Goal: Task Accomplishment & Management: Complete application form

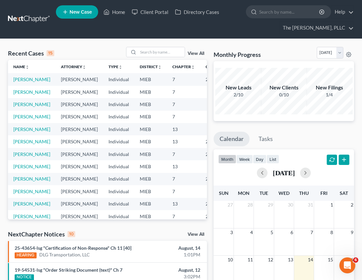
click at [23, 83] on td "[PERSON_NAME]" at bounding box center [32, 79] width 48 height 12
click at [23, 81] on link "[PERSON_NAME]" at bounding box center [31, 79] width 37 height 6
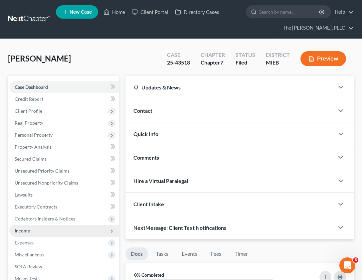
click at [25, 230] on span "Income" at bounding box center [22, 231] width 15 height 6
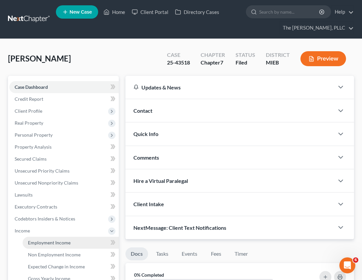
click at [52, 243] on span "Employment Income" at bounding box center [49, 243] width 43 height 6
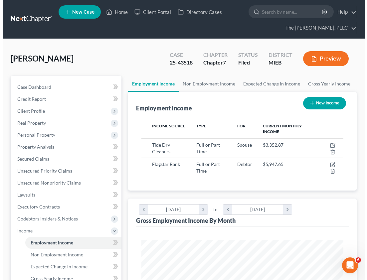
scroll to position [101, 215]
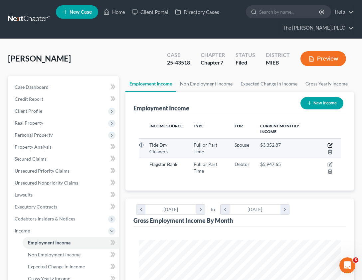
click at [331, 144] on icon "button" at bounding box center [329, 145] width 5 height 5
select select "0"
select select "23"
select select "3"
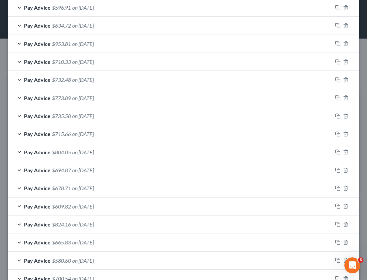
scroll to position [703, 0]
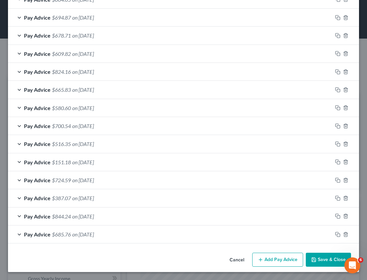
click at [270, 261] on button "Add Pay Advice" at bounding box center [277, 260] width 51 height 14
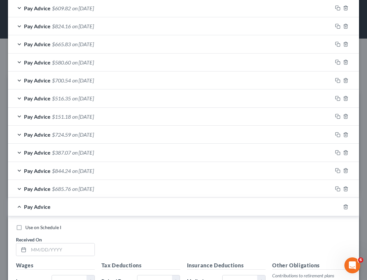
scroll to position [914, 0]
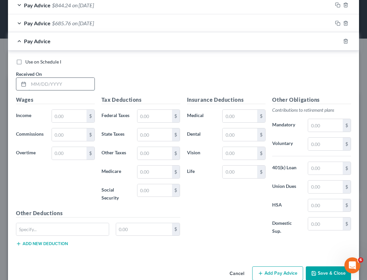
click at [35, 86] on input "text" at bounding box center [62, 84] width 66 height 13
type input "[DATE]"
click at [59, 111] on input "text" at bounding box center [69, 116] width 35 height 13
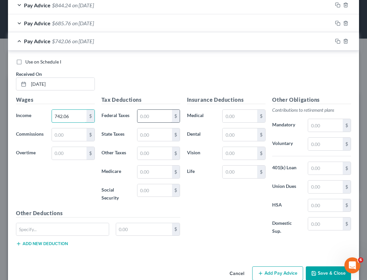
type input "742.06"
click at [155, 111] on input "text" at bounding box center [154, 116] width 35 height 13
type input "16.46"
click at [155, 134] on input "text" at bounding box center [154, 134] width 35 height 13
type input "31.54"
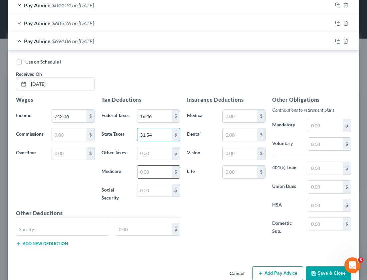
click at [137, 172] on input "text" at bounding box center [154, 171] width 35 height 13
type input "10.76"
click at [155, 191] on input "text" at bounding box center [154, 190] width 35 height 13
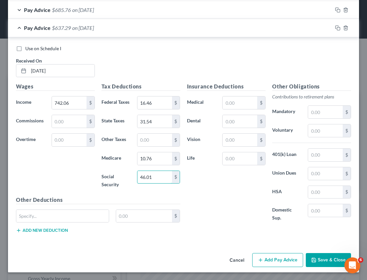
scroll to position [928, 0]
type input "46.01"
click at [257, 256] on button "Add Pay Advice" at bounding box center [277, 260] width 51 height 14
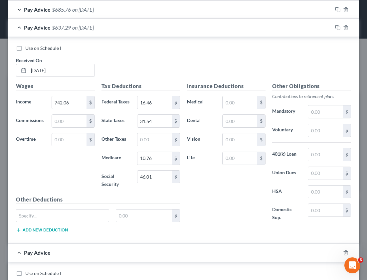
click at [51, 27] on div "Pay Advice $637.29 on [DATE]" at bounding box center [170, 28] width 324 height 18
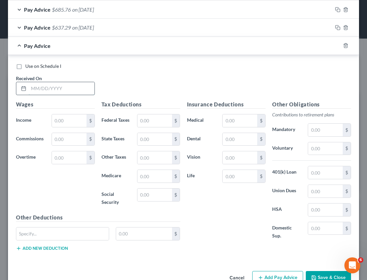
click at [47, 87] on input "text" at bounding box center [62, 88] width 66 height 13
type input "[DATE]"
click at [67, 122] on input "text" at bounding box center [69, 120] width 35 height 13
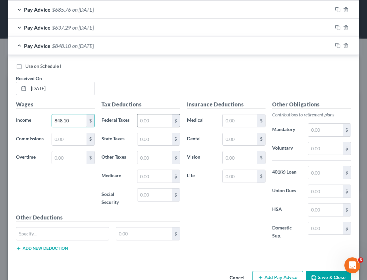
type input "848.10"
click at [152, 122] on input "text" at bounding box center [154, 120] width 35 height 13
type input "27.06"
click at [149, 142] on input "text" at bounding box center [154, 139] width 35 height 13
type input "36.04"
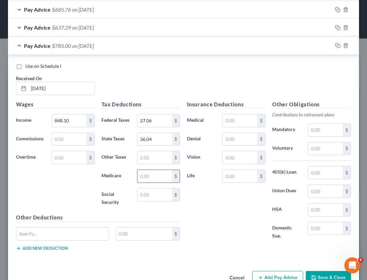
click at [153, 174] on input "text" at bounding box center [154, 176] width 35 height 13
type input "12.30"
click at [150, 191] on input "text" at bounding box center [154, 194] width 35 height 13
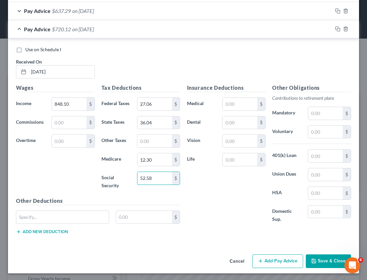
scroll to position [946, 0]
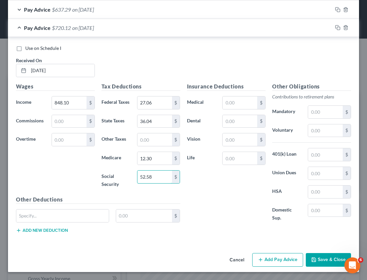
type input "52.58"
click at [270, 260] on button "Add Pay Advice" at bounding box center [277, 260] width 51 height 14
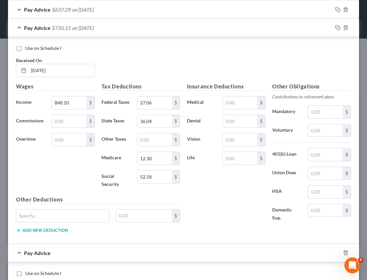
click at [28, 30] on span "Pay Advice" at bounding box center [37, 28] width 27 height 6
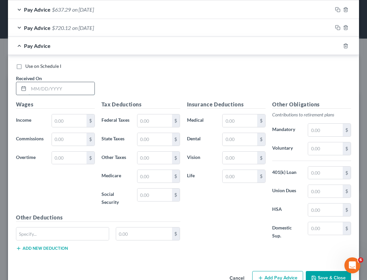
click at [49, 85] on input "text" at bounding box center [62, 88] width 66 height 13
type input "[DATE]"
click at [63, 120] on input "text" at bounding box center [69, 120] width 35 height 13
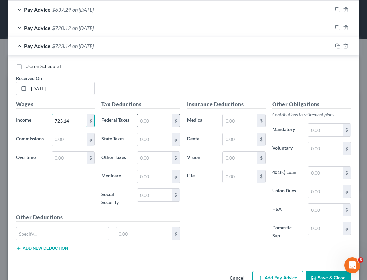
type input "723.14"
click at [149, 123] on input "text" at bounding box center [154, 120] width 35 height 13
type input "14.56"
click at [155, 135] on input "text" at bounding box center [154, 139] width 35 height 13
type input "30.73"
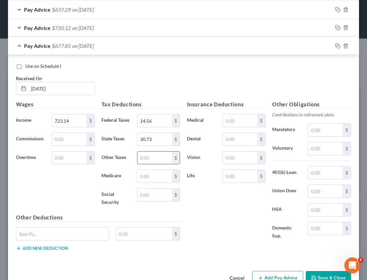
click at [162, 160] on input "text" at bounding box center [154, 158] width 35 height 13
click at [156, 175] on input "text" at bounding box center [154, 176] width 35 height 13
type input "10.49"
click at [142, 195] on input "text" at bounding box center [154, 194] width 35 height 13
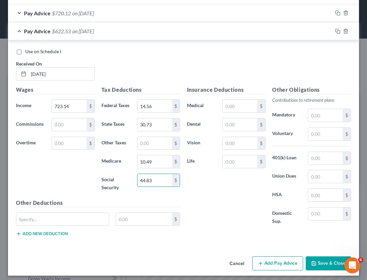
scroll to position [964, 0]
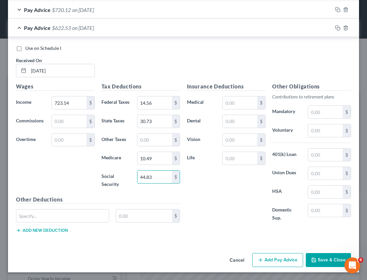
type input "44.83"
click at [259, 258] on button "Add Pay Advice" at bounding box center [277, 260] width 51 height 14
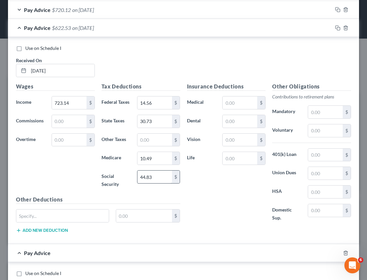
scroll to position [965, 0]
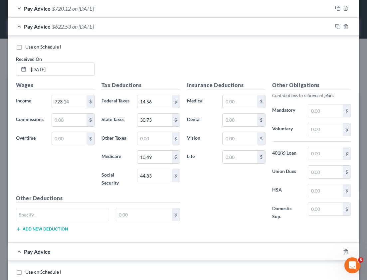
click at [33, 26] on span "Pay Advice" at bounding box center [37, 26] width 27 height 6
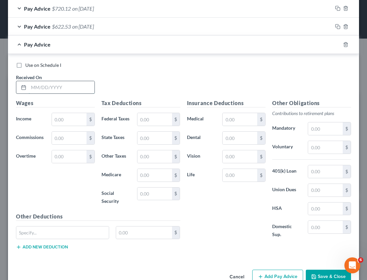
click at [48, 87] on input "text" at bounding box center [62, 87] width 66 height 13
type input "[DATE]"
click at [68, 119] on input "text" at bounding box center [69, 119] width 35 height 13
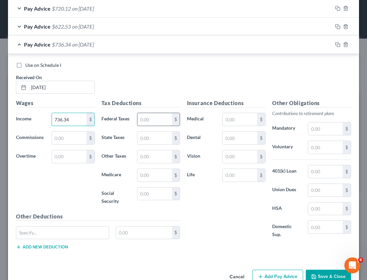
type input "736.34"
click at [146, 122] on input "text" at bounding box center [154, 119] width 35 height 13
type input "15.88"
click at [160, 138] on input "text" at bounding box center [154, 138] width 35 height 13
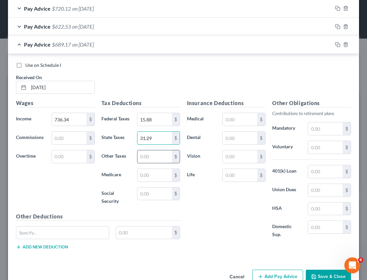
type input "31.29"
click at [150, 155] on input "text" at bounding box center [154, 156] width 35 height 13
click at [148, 169] on input "text" at bounding box center [154, 175] width 35 height 13
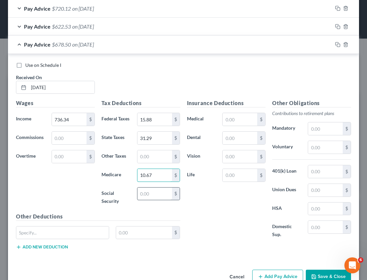
type input "10.67"
click at [153, 196] on input "text" at bounding box center [154, 193] width 35 height 13
type input "45.65"
click at [60, 46] on span "$632.85" at bounding box center [61, 44] width 19 height 6
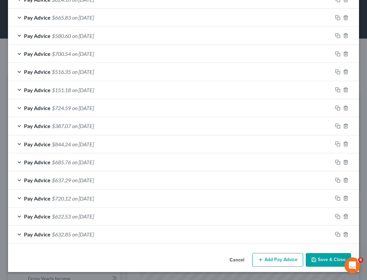
scroll to position [776, 0]
click at [259, 256] on button "Add Pay Advice" at bounding box center [277, 260] width 51 height 14
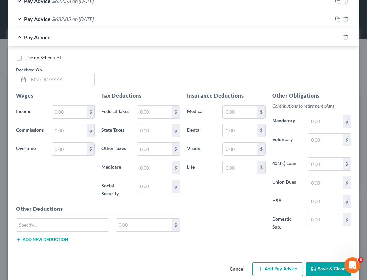
scroll to position [1000, 0]
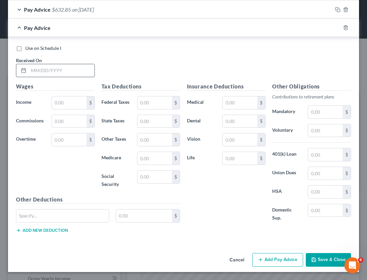
click at [59, 72] on input "text" at bounding box center [62, 70] width 66 height 13
type input "[DATE]"
click at [66, 98] on input "text" at bounding box center [69, 102] width 35 height 13
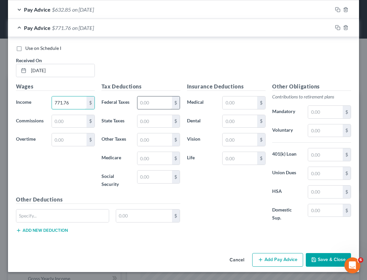
type input "771.76"
click at [156, 107] on input "text" at bounding box center [154, 102] width 35 height 13
type input "19.43"
click at [149, 122] on input "text" at bounding box center [154, 121] width 35 height 13
type input "32.80"
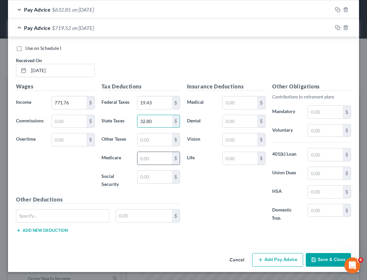
click at [142, 156] on input "text" at bounding box center [154, 158] width 35 height 13
type input "11.19"
click at [141, 177] on input "text" at bounding box center [154, 176] width 35 height 13
type input "47.85"
click at [65, 25] on span "$660.49" at bounding box center [61, 28] width 19 height 6
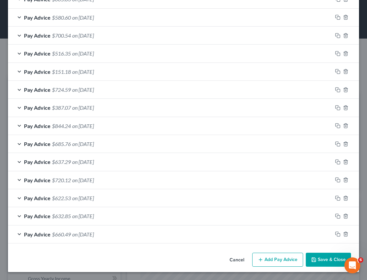
scroll to position [794, 0]
click at [266, 261] on button "Add Pay Advice" at bounding box center [277, 260] width 51 height 14
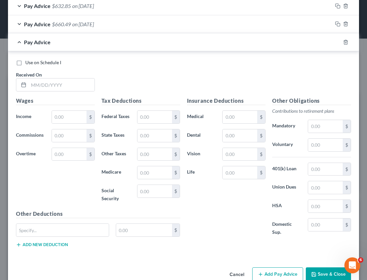
scroll to position [1018, 0]
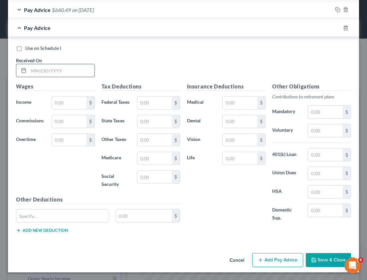
click at [44, 74] on input "text" at bounding box center [62, 70] width 66 height 13
type input "[DATE]"
click at [68, 103] on input "text" at bounding box center [69, 102] width 35 height 13
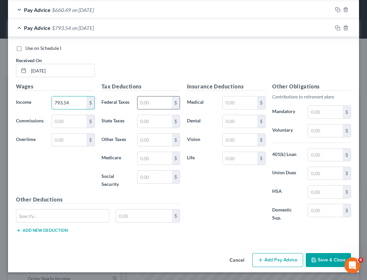
type input "793.54"
click at [151, 105] on input "text" at bounding box center [154, 102] width 35 height 13
type input "21.60"
click at [147, 125] on input "text" at bounding box center [154, 121] width 35 height 13
type input "33.73"
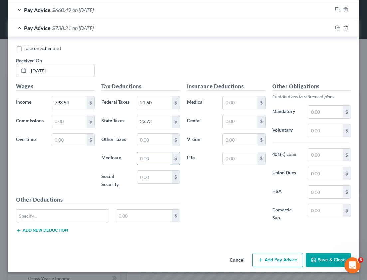
click at [146, 153] on input "text" at bounding box center [154, 158] width 35 height 13
type input "11.51"
click at [141, 173] on input "text" at bounding box center [154, 176] width 35 height 13
type input "49.20"
click at [265, 256] on button "Add Pay Advice" at bounding box center [277, 260] width 51 height 14
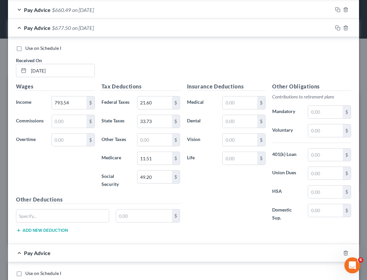
click at [84, 26] on span "on [DATE]" at bounding box center [83, 28] width 22 height 6
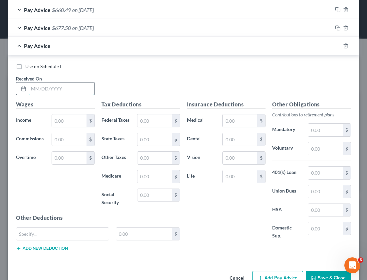
click at [68, 93] on input "text" at bounding box center [62, 88] width 66 height 13
click at [40, 90] on input "text" at bounding box center [62, 88] width 66 height 13
type input "[DATE]"
click at [55, 122] on input "text" at bounding box center [69, 120] width 35 height 13
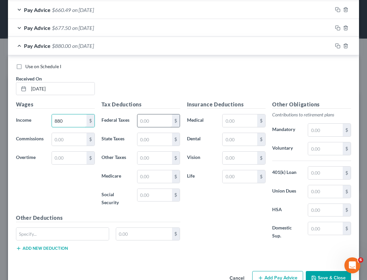
type input "880"
click at [146, 123] on input "text" at bounding box center [154, 120] width 35 height 13
type input "30.25"
click at [144, 137] on input "text" at bounding box center [154, 139] width 35 height 13
type input "37.40"
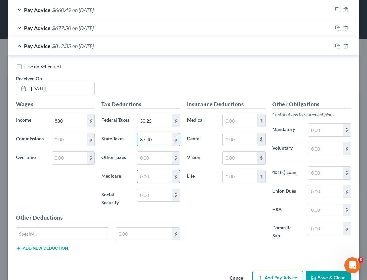
click at [142, 176] on input "text" at bounding box center [154, 176] width 35 height 13
type input "12.76"
click at [148, 191] on input "text" at bounding box center [154, 195] width 35 height 13
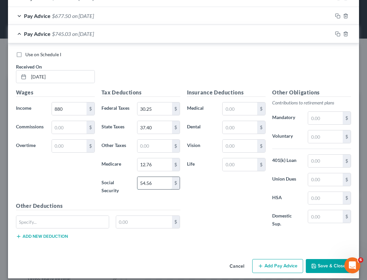
scroll to position [1036, 0]
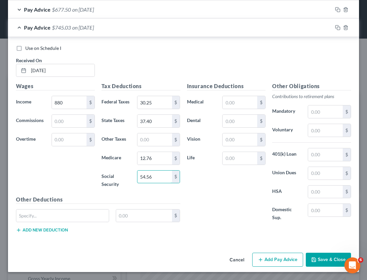
type input "54.56"
click at [265, 263] on button "Add Pay Advice" at bounding box center [277, 260] width 51 height 14
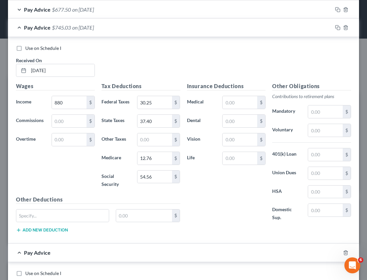
click at [55, 31] on div "Pay Advice $745.03 on [DATE]" at bounding box center [170, 28] width 324 height 18
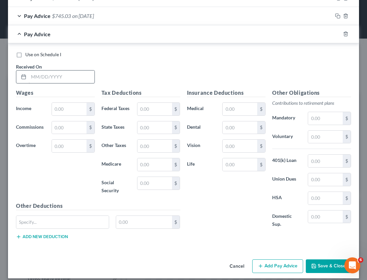
scroll to position [1054, 0]
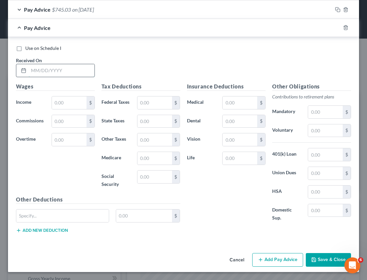
click at [48, 71] on input "text" at bounding box center [62, 70] width 66 height 13
type input "[DATE]"
click at [61, 105] on input "text" at bounding box center [69, 102] width 35 height 13
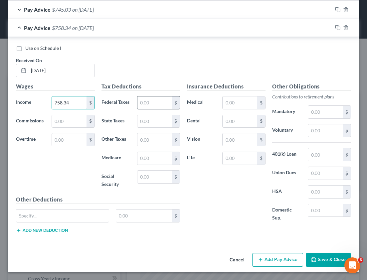
type input "758.34"
click at [142, 101] on input "text" at bounding box center [154, 102] width 35 height 13
type input "18.08"
click at [150, 118] on input "text" at bounding box center [154, 121] width 35 height 13
type input "32.23"
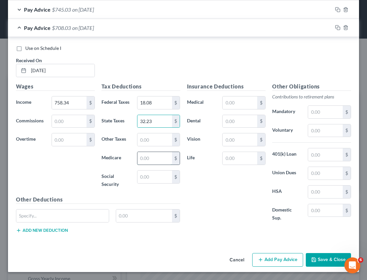
click at [146, 162] on input "text" at bounding box center [154, 158] width 35 height 13
type input "11"
click at [146, 179] on input "text" at bounding box center [154, 176] width 35 height 13
type input "47.02"
click at [63, 26] on span "$650.01" at bounding box center [61, 28] width 19 height 6
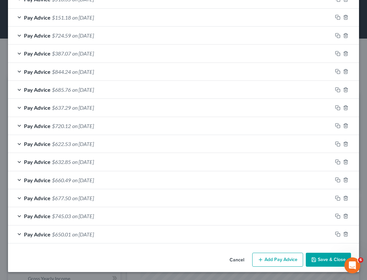
scroll to position [848, 0]
click at [253, 254] on button "Add Pay Advice" at bounding box center [277, 260] width 51 height 14
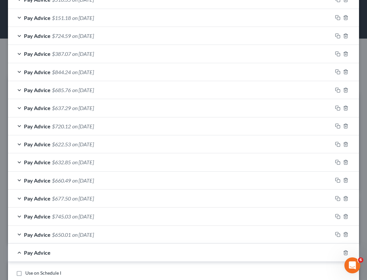
scroll to position [1072, 0]
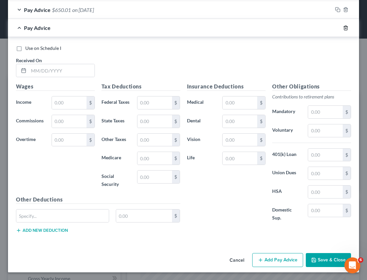
click at [345, 28] on line "button" at bounding box center [345, 28] width 0 height 1
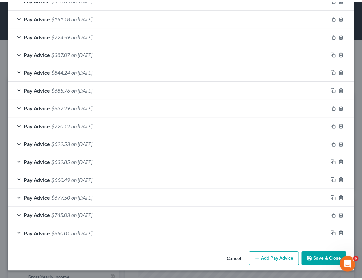
scroll to position [848, 0]
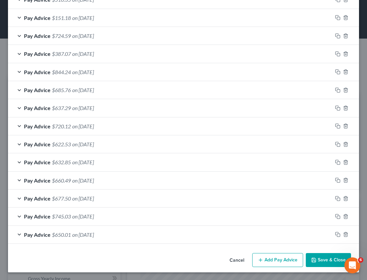
click at [331, 266] on button "Save & Close" at bounding box center [327, 260] width 45 height 14
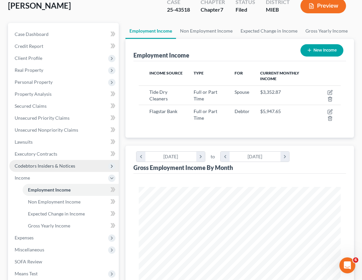
scroll to position [57, 0]
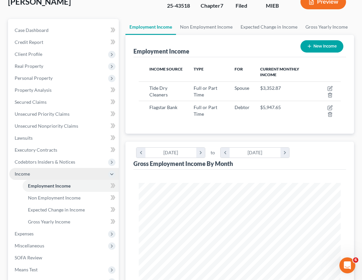
click at [114, 173] on icon at bounding box center [111, 173] width 7 height 7
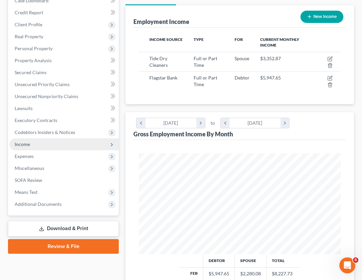
scroll to position [0, 0]
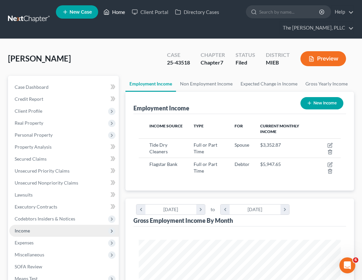
click at [112, 14] on link "Home" at bounding box center [114, 12] width 28 height 12
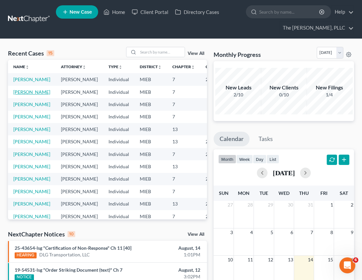
click at [28, 95] on link "[PERSON_NAME]" at bounding box center [31, 92] width 37 height 6
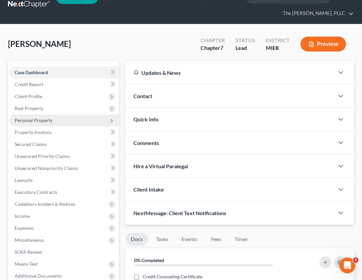
scroll to position [101, 0]
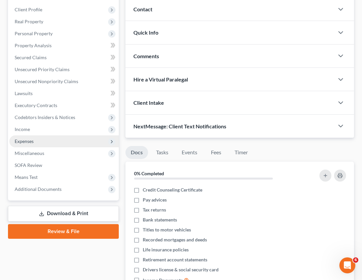
click at [31, 139] on span "Expenses" at bounding box center [24, 141] width 19 height 6
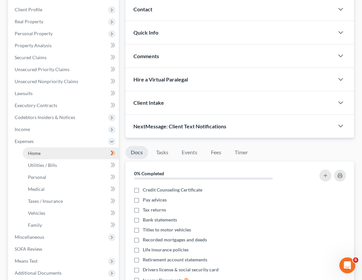
click at [46, 154] on link "Home" at bounding box center [71, 153] width 96 height 12
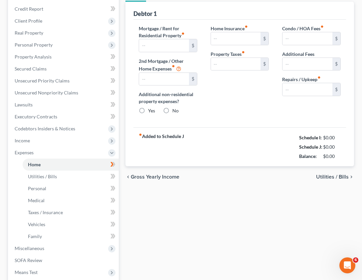
type input "1,300.00"
type input "0.00"
radio input "true"
type input "0.00"
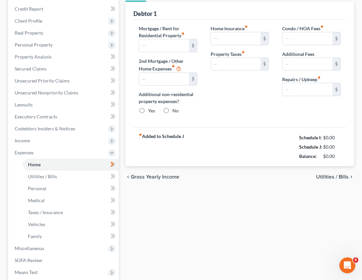
type input "0.00"
